Goal: Check status: Check status

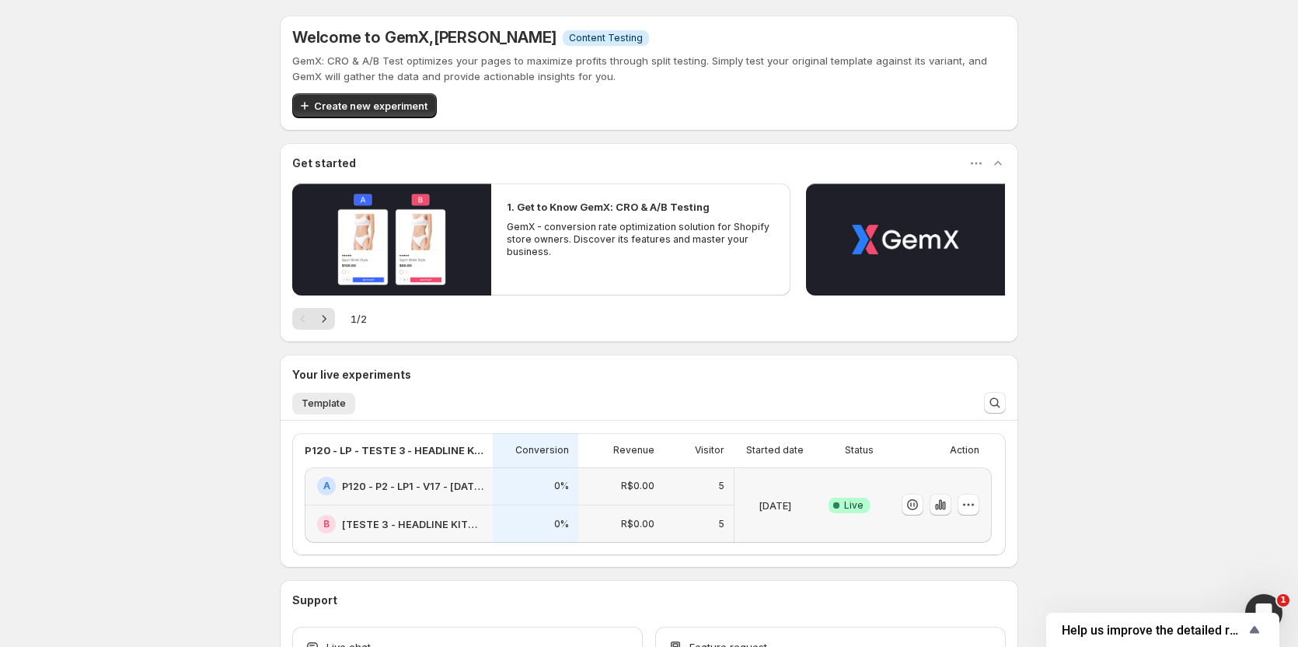
click at [937, 507] on icon "button" at bounding box center [941, 505] width 16 height 16
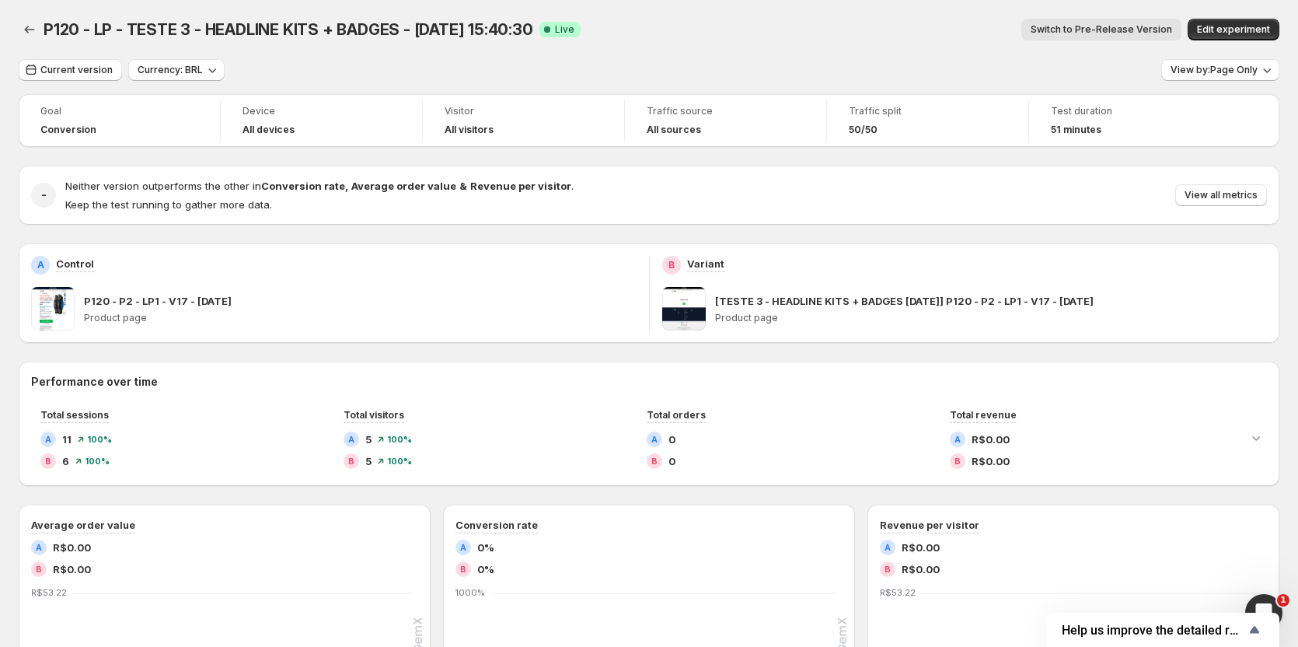
click at [1057, 29] on span "Switch to Pre-Release Version" at bounding box center [1102, 29] width 142 height 12
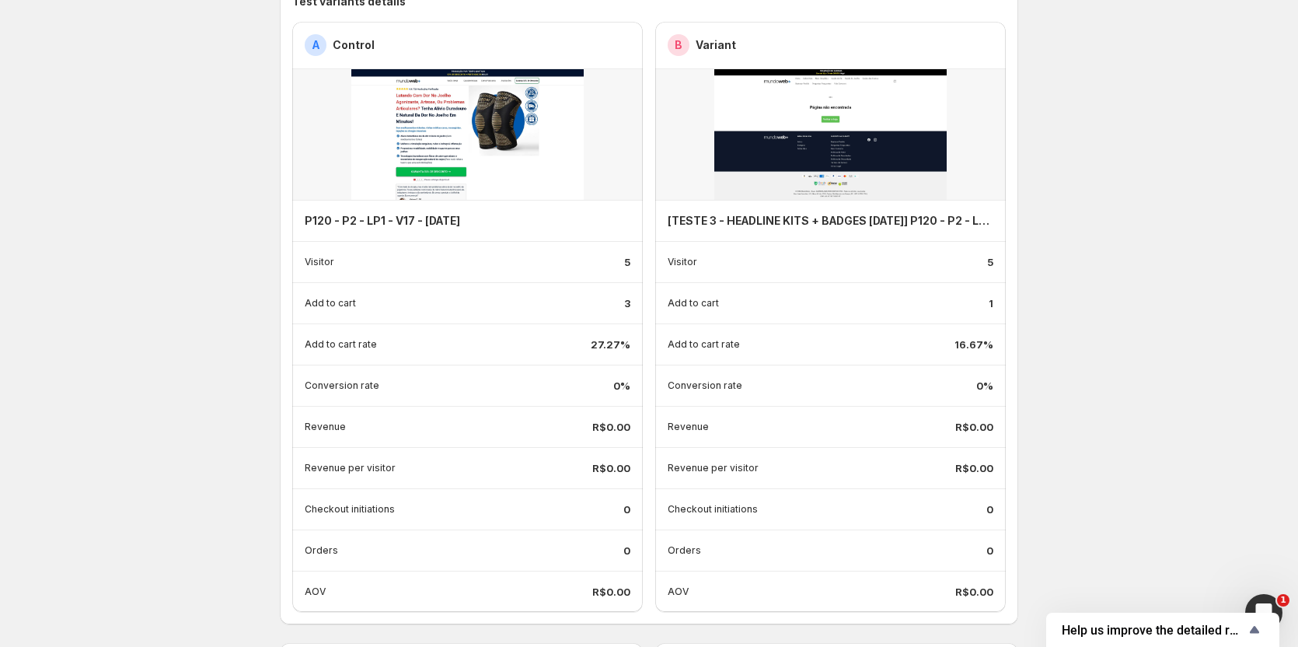
scroll to position [311, 0]
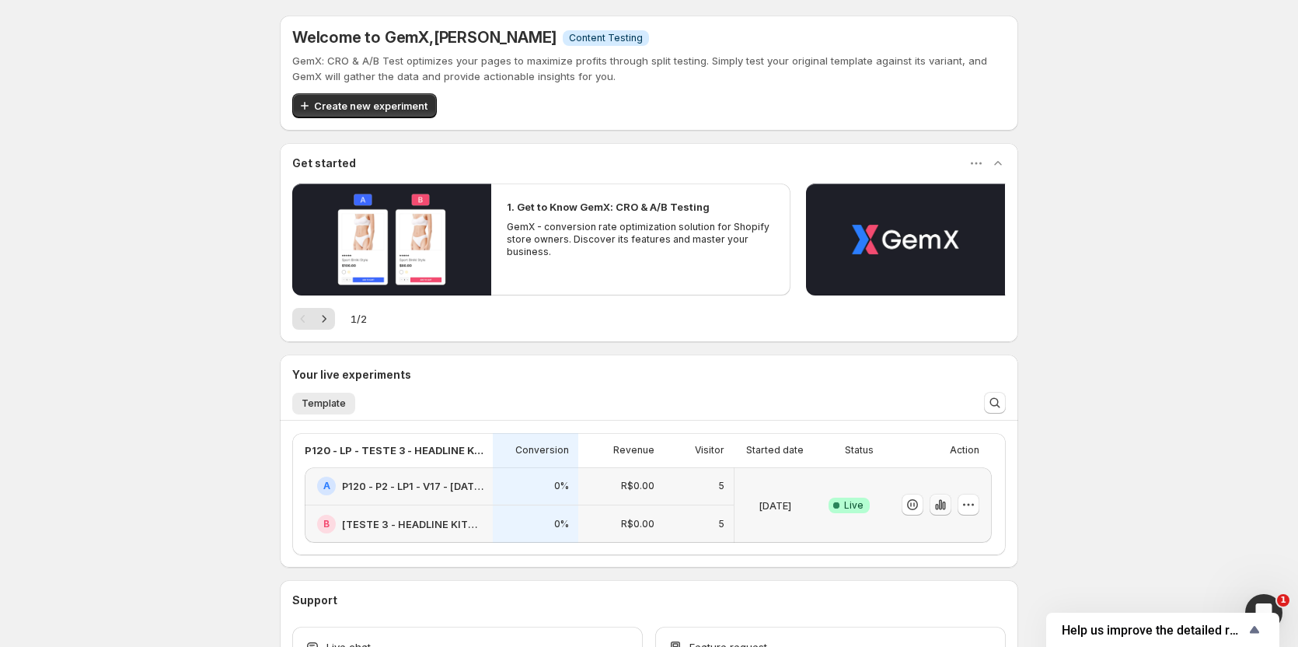
click at [945, 507] on icon "button" at bounding box center [943, 505] width 3 height 9
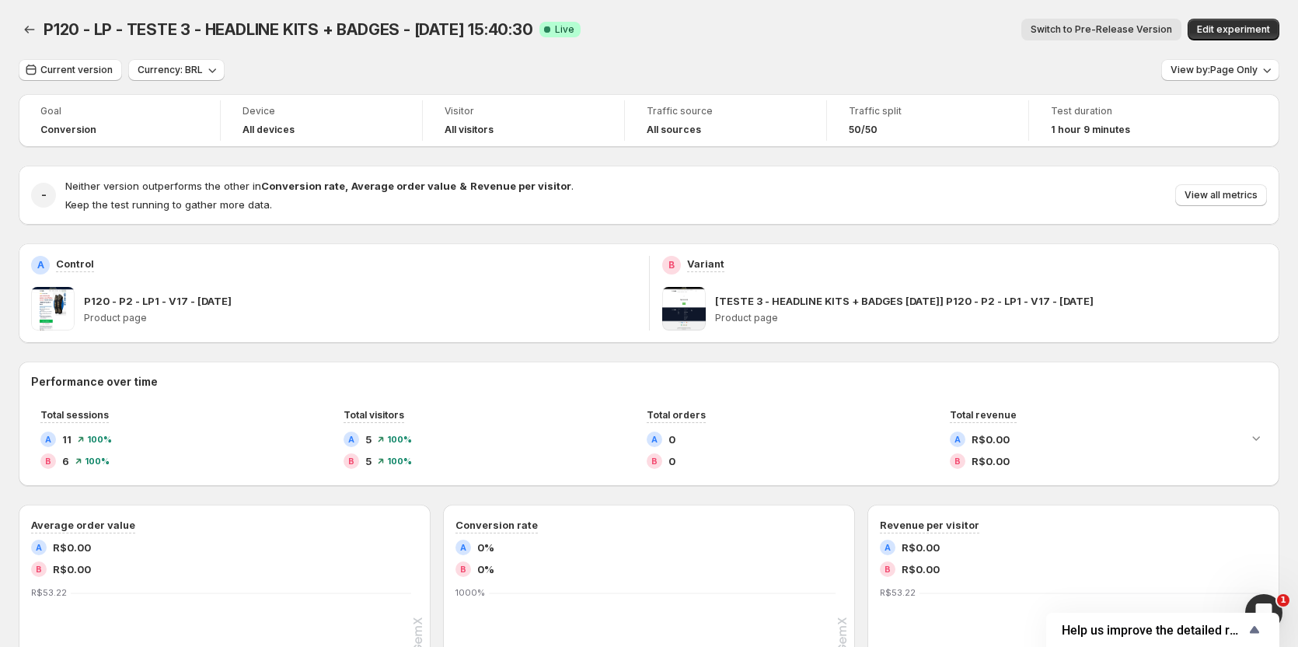
click at [1143, 23] on button "Switch to Pre-Release Version" at bounding box center [1102, 30] width 160 height 22
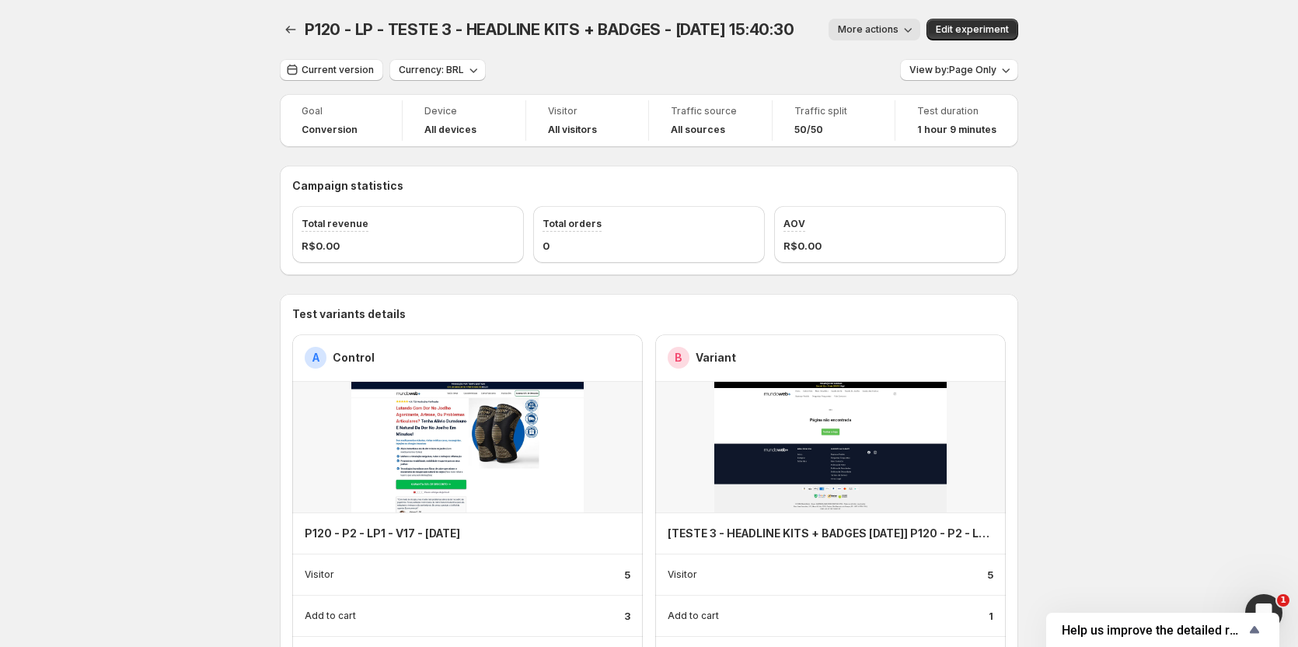
scroll to position [156, 0]
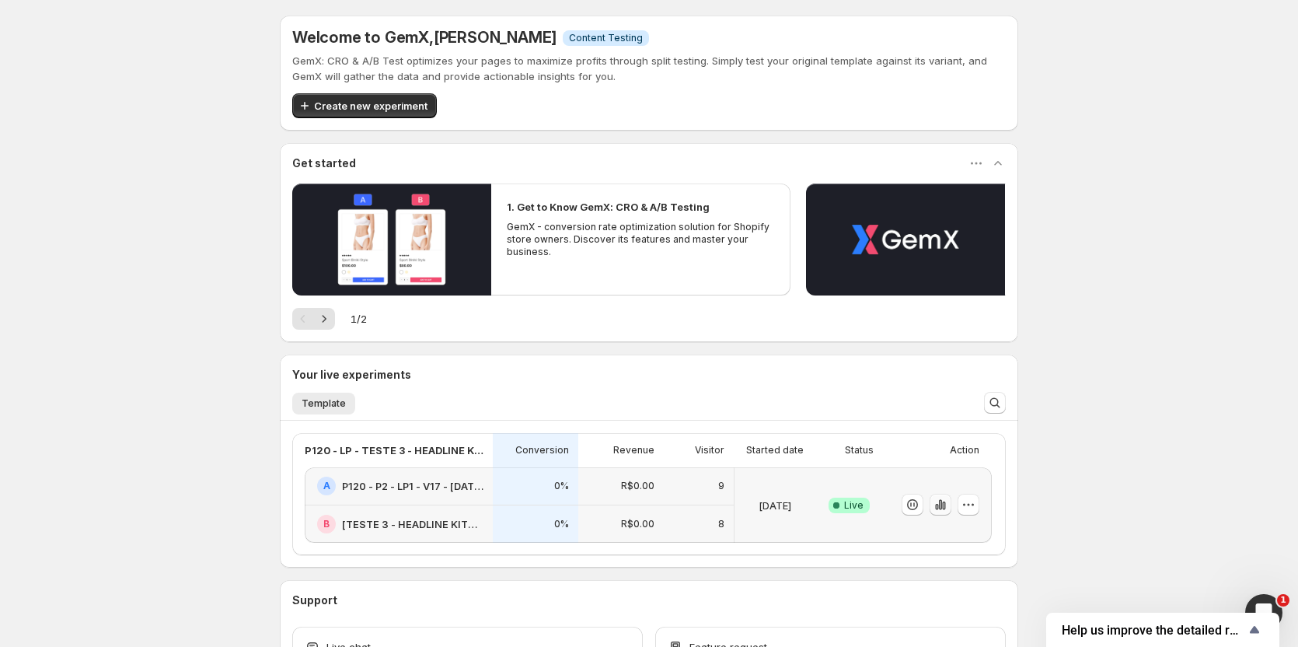
click at [945, 503] on icon "button" at bounding box center [941, 505] width 16 height 16
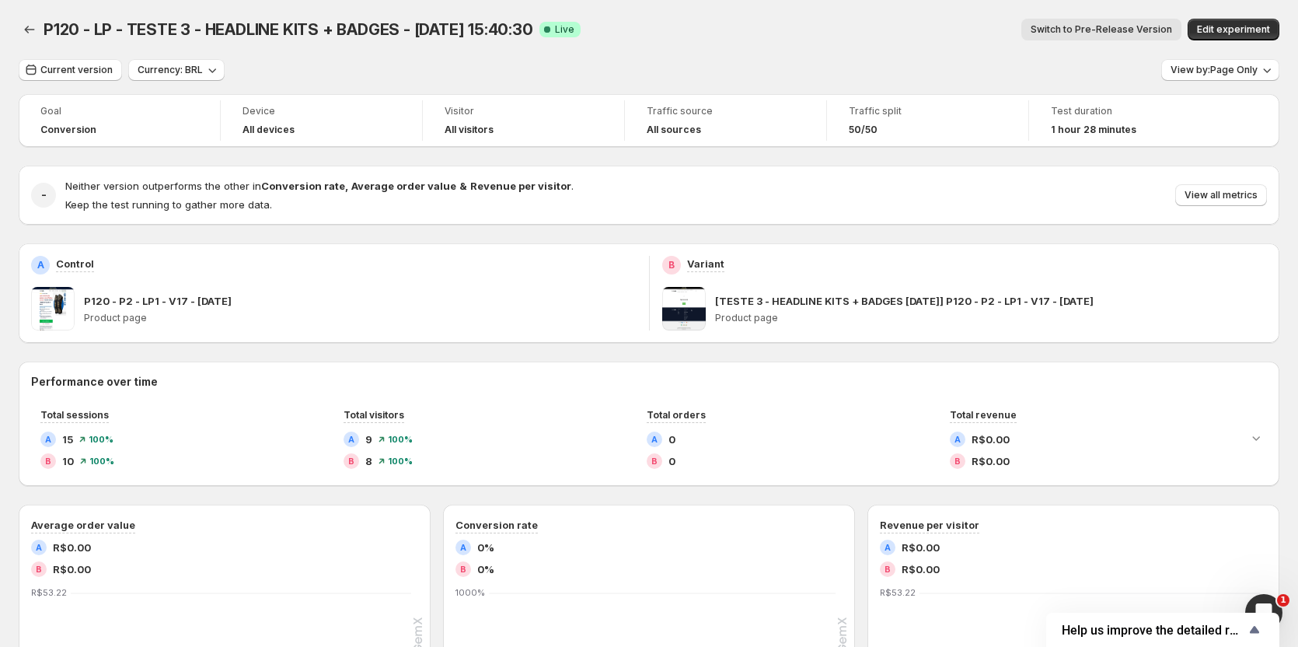
click at [1065, 28] on span "Switch to Pre-Release Version" at bounding box center [1102, 29] width 142 height 12
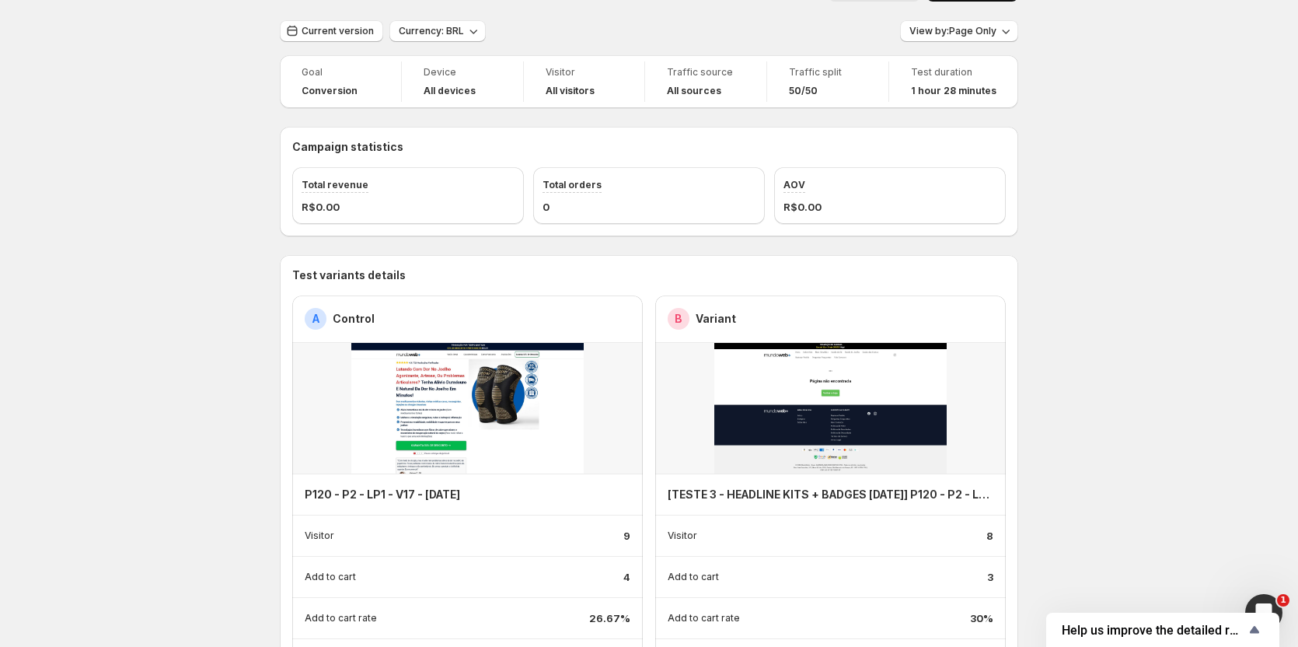
scroll to position [311, 0]
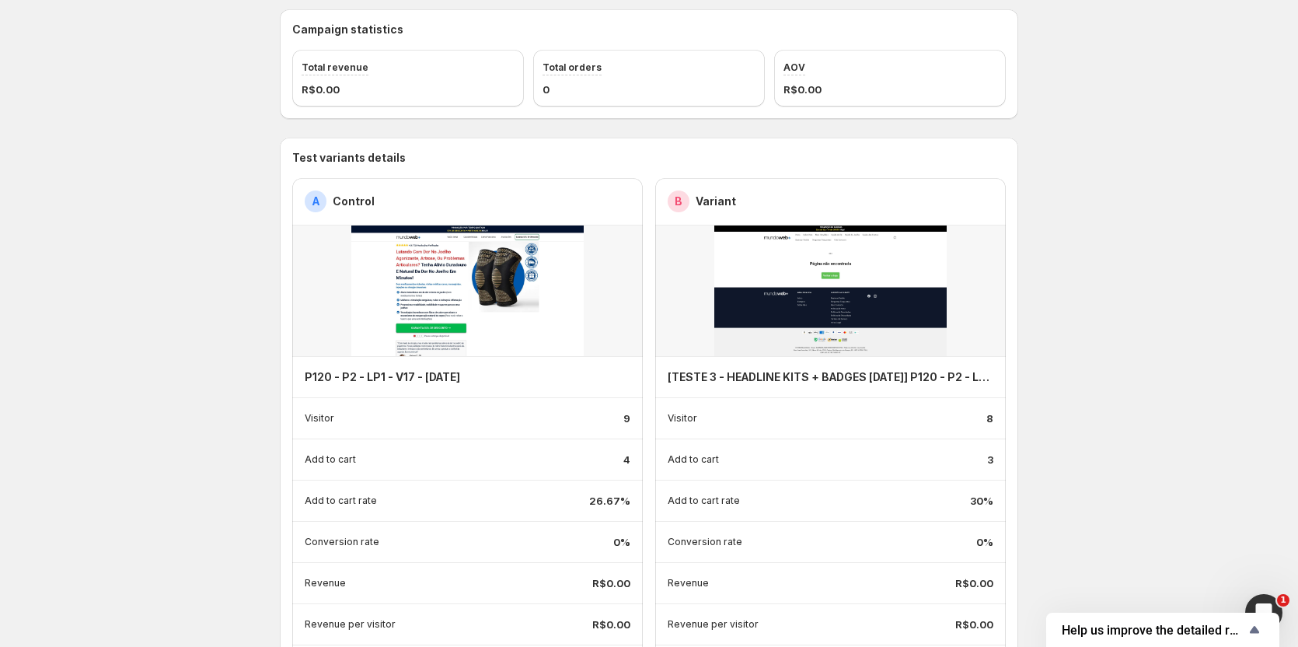
scroll to position [233, 0]
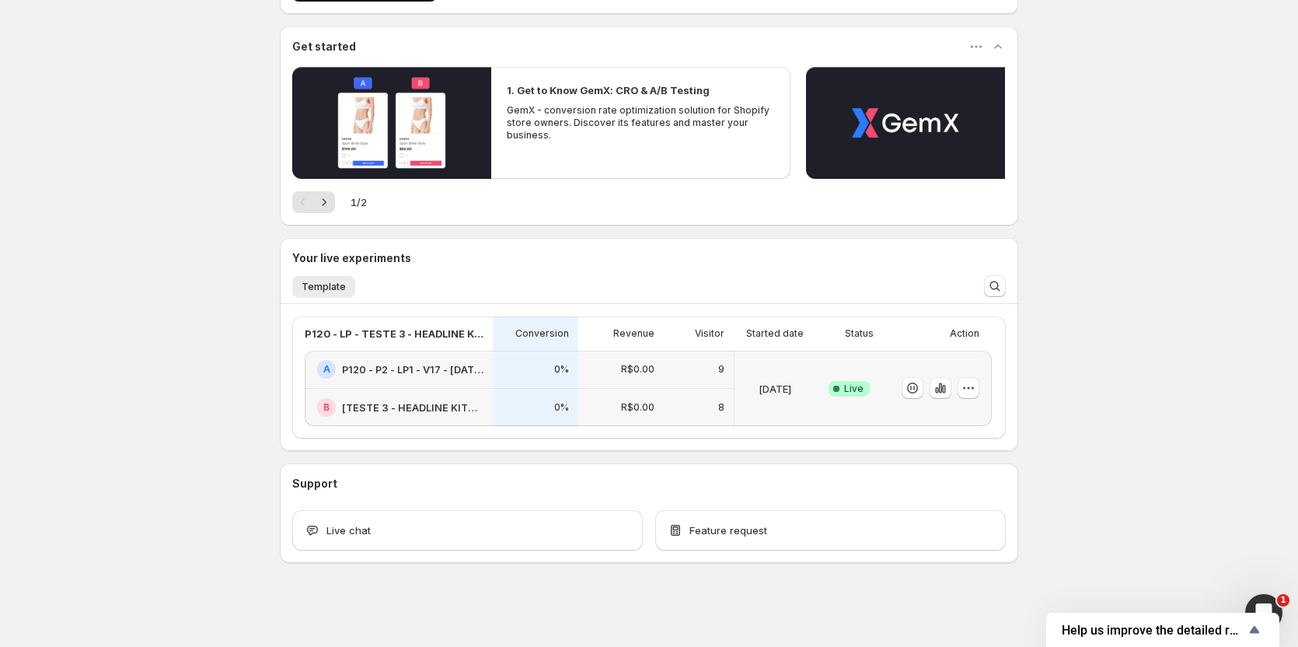
scroll to position [117, 0]
click at [942, 391] on icon "button" at bounding box center [940, 388] width 3 height 10
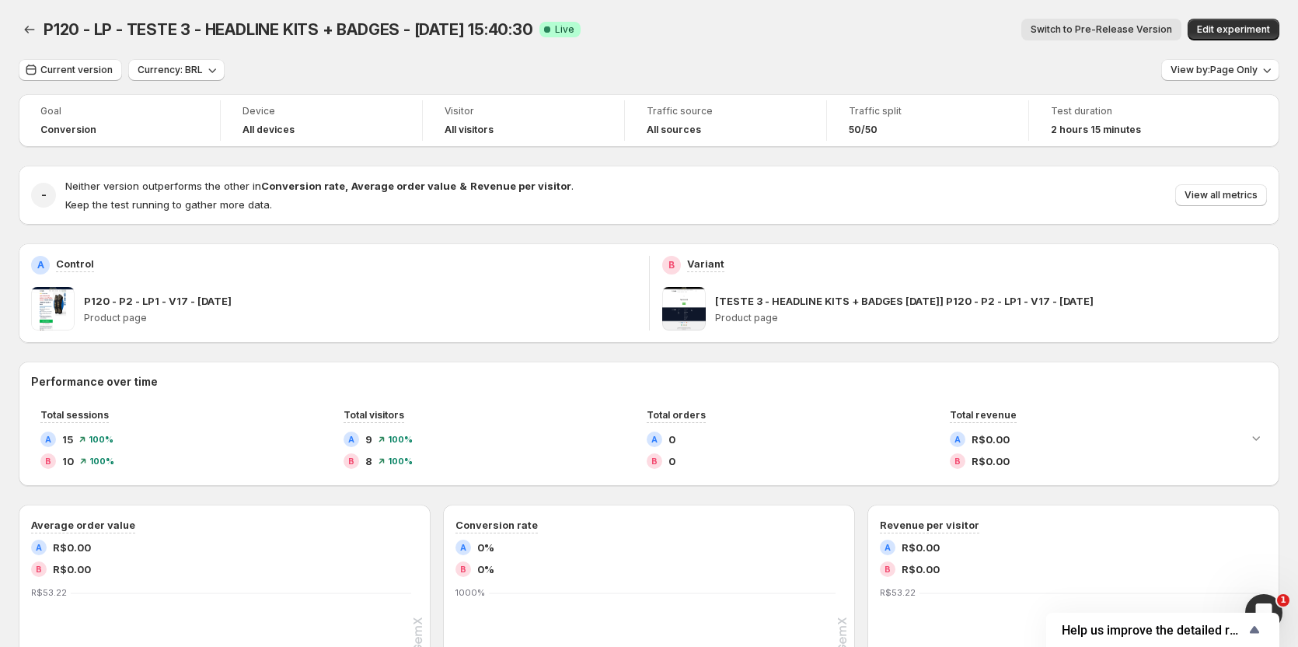
click at [1099, 35] on span "Switch to Pre-Release Version" at bounding box center [1102, 29] width 142 height 12
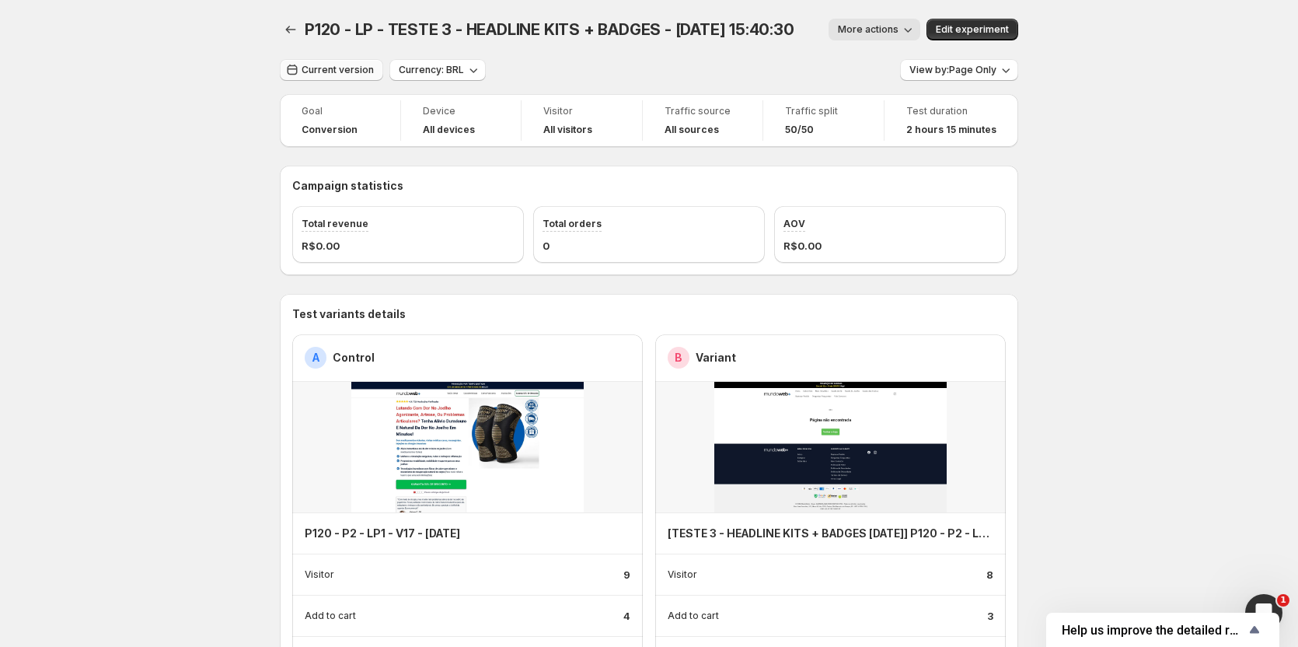
click at [342, 65] on span "Current version" at bounding box center [338, 70] width 72 height 12
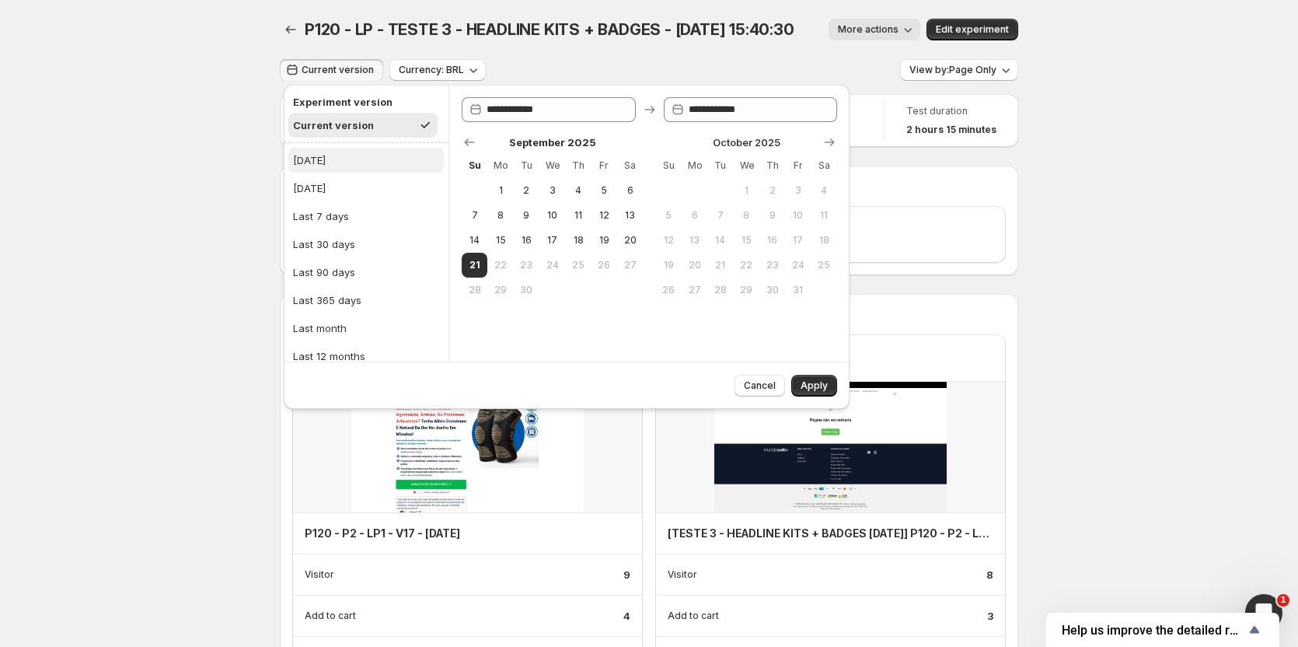
click at [321, 164] on div "Today" at bounding box center [309, 160] width 33 height 16
click at [816, 383] on span "Apply" at bounding box center [814, 385] width 27 height 12
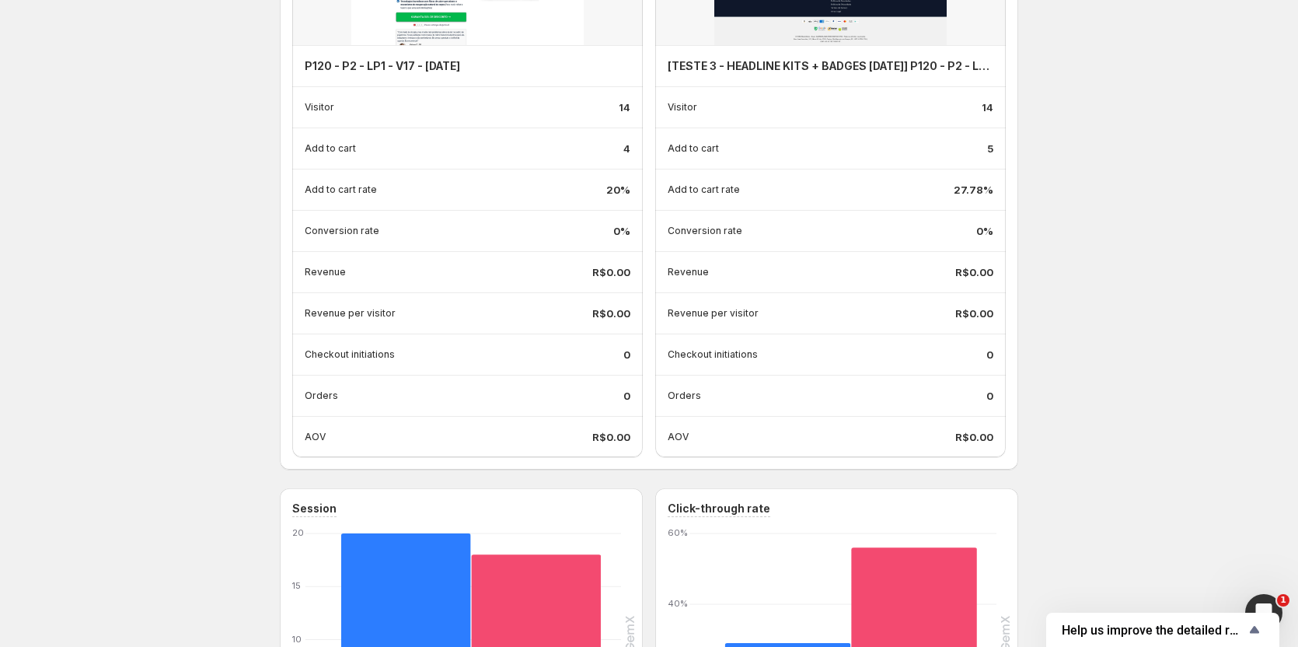
scroll to position [389, 0]
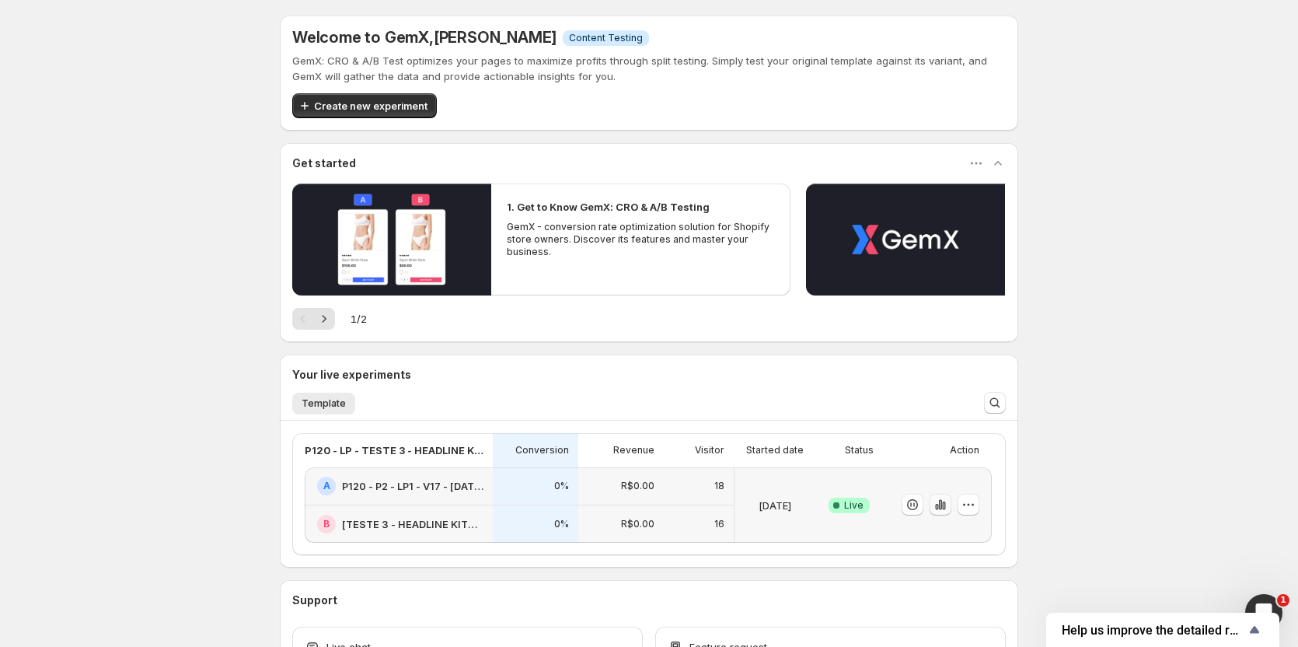
click at [949, 507] on icon "button" at bounding box center [941, 505] width 16 height 16
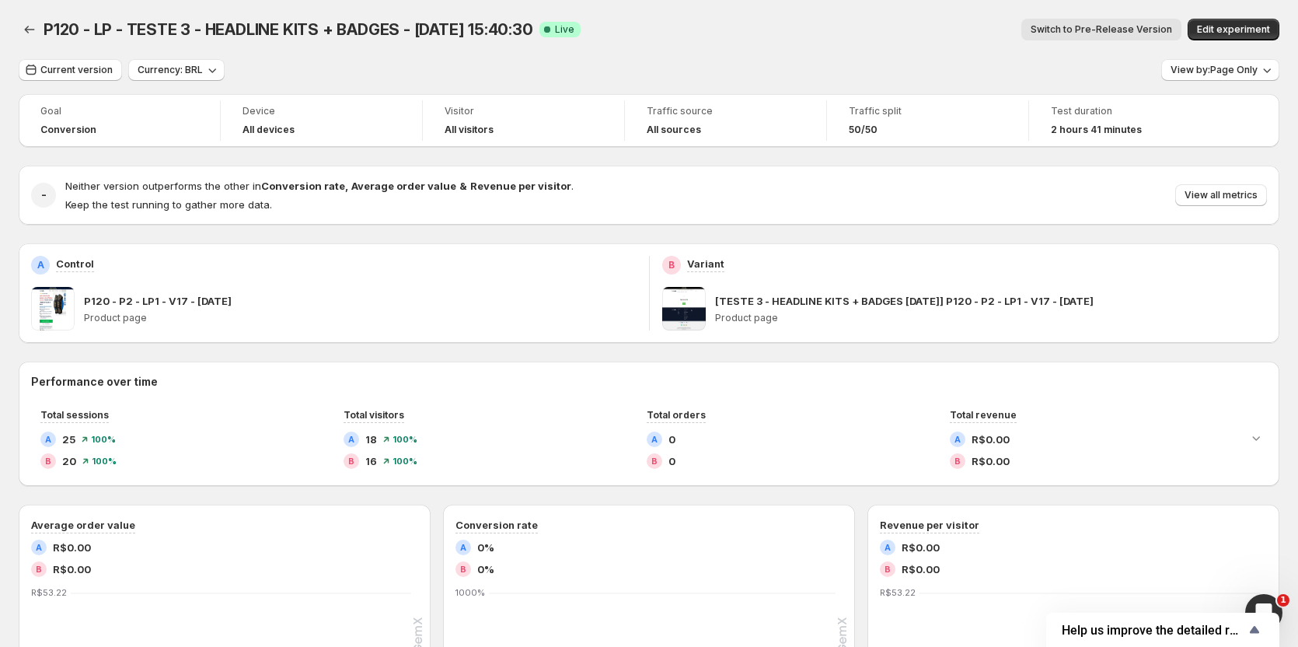
click at [1112, 26] on span "Switch to Pre-Release Version" at bounding box center [1102, 29] width 142 height 12
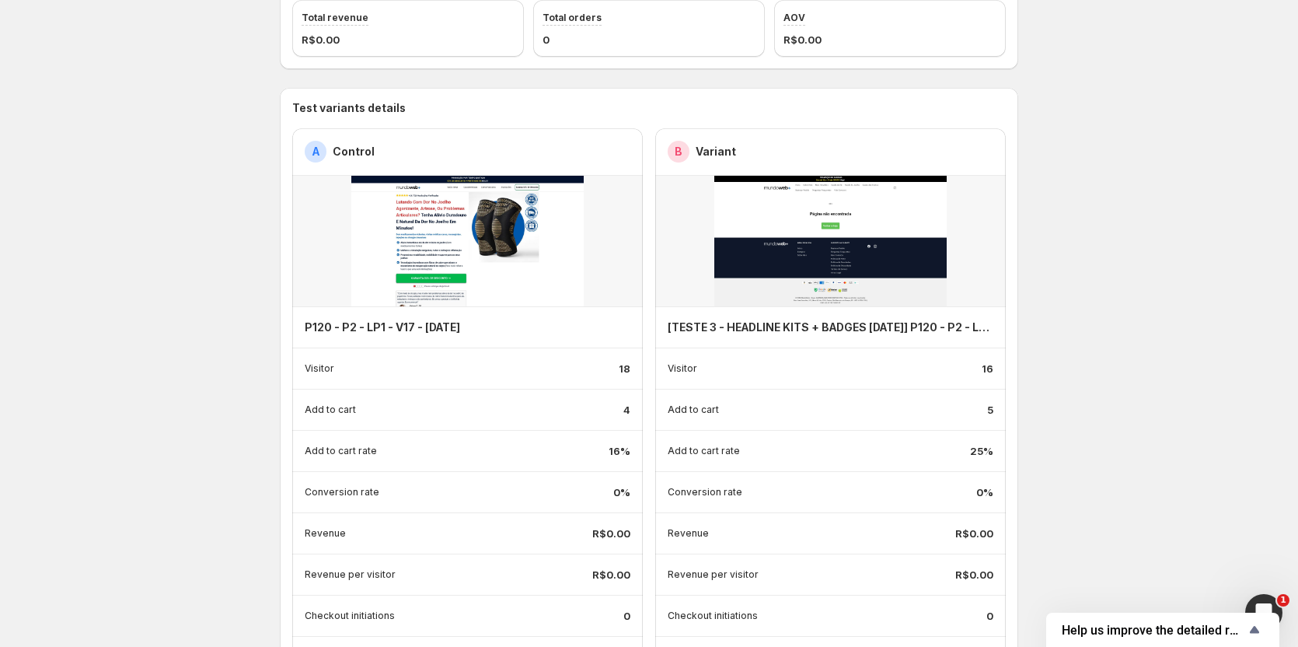
scroll to position [233, 0]
